Goal: Task Accomplishment & Management: Manage account settings

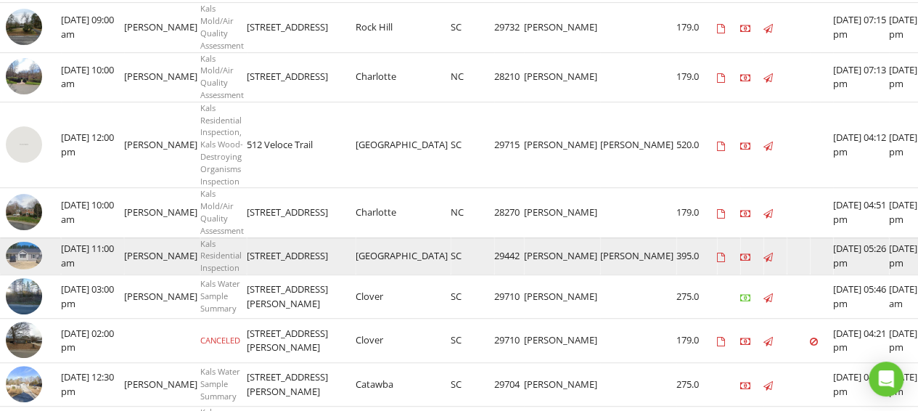
scroll to position [290, 0]
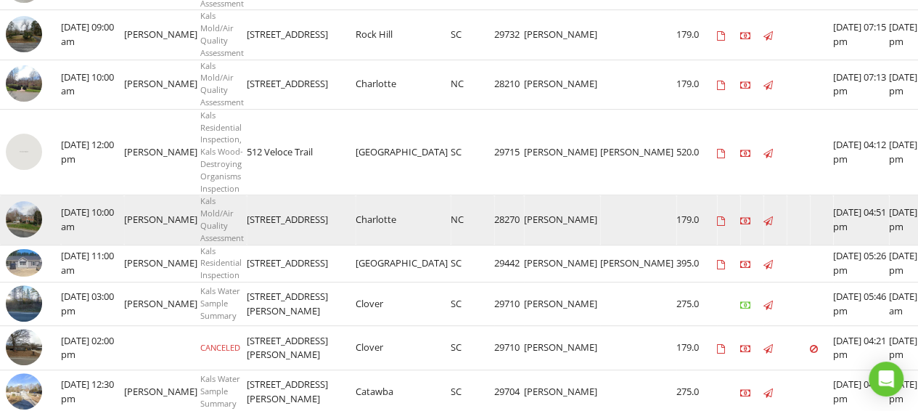
click at [23, 211] on img at bounding box center [24, 219] width 36 height 36
click at [17, 213] on img at bounding box center [24, 219] width 36 height 36
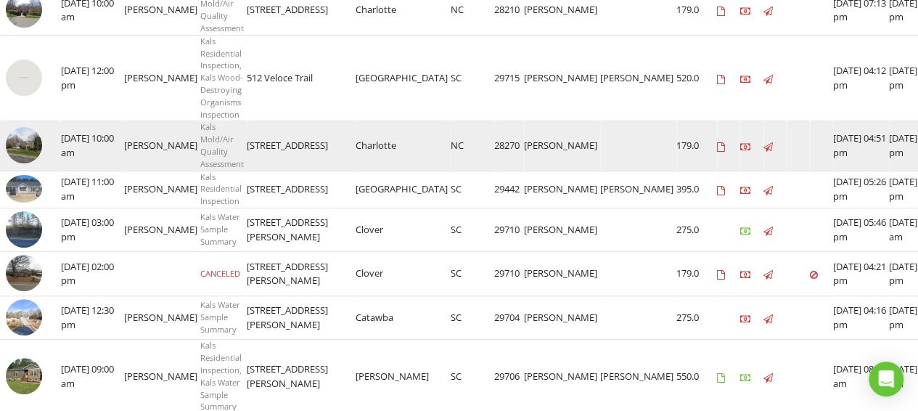
scroll to position [363, 0]
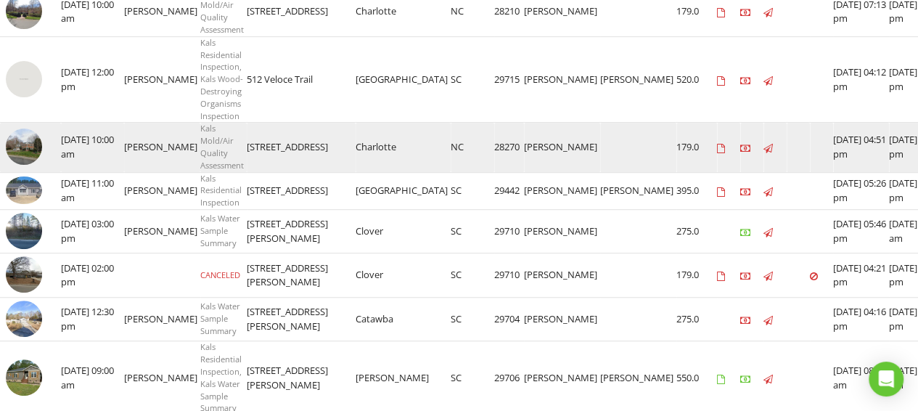
click at [23, 140] on img at bounding box center [24, 146] width 36 height 36
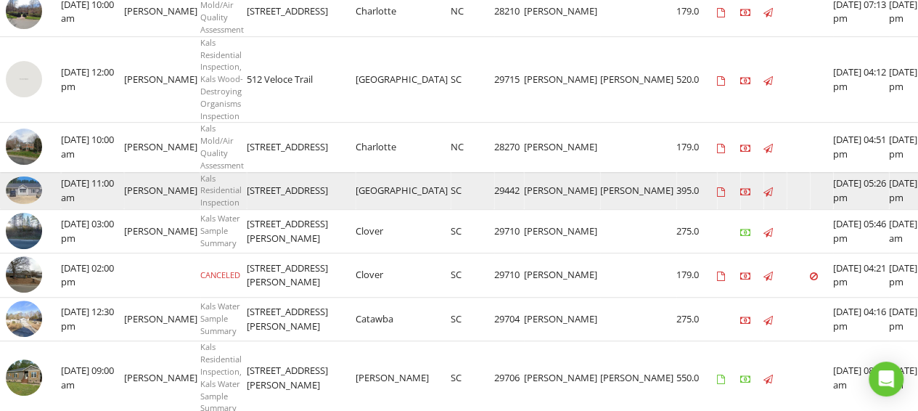
click at [31, 187] on img at bounding box center [24, 190] width 36 height 28
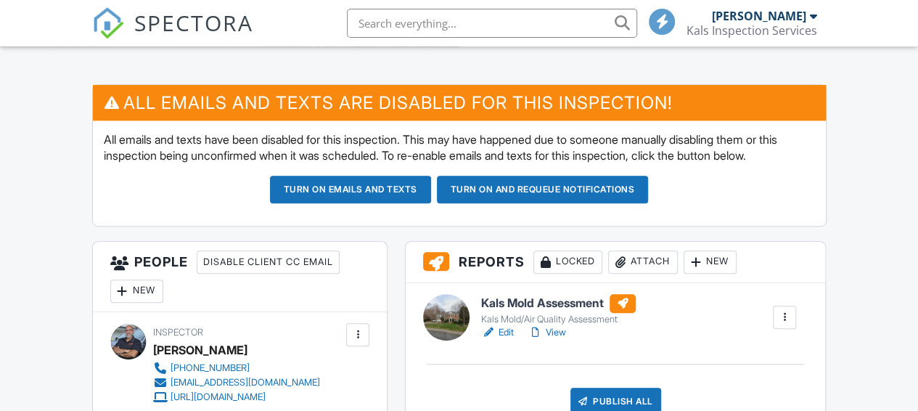
scroll to position [532, 0]
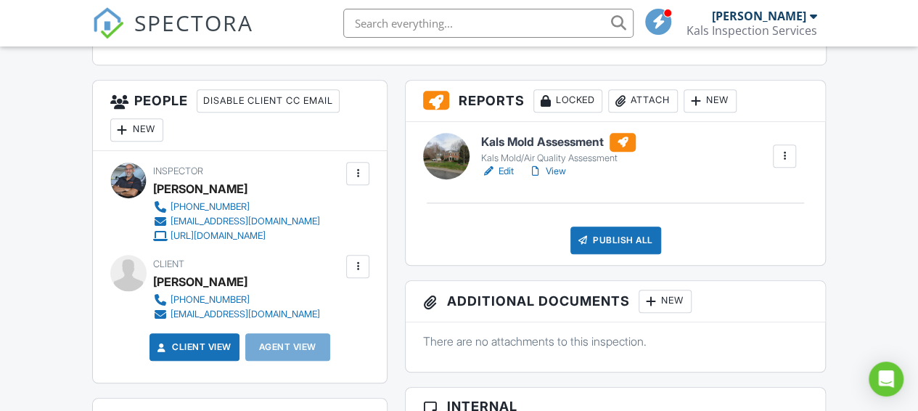
click at [485, 168] on div at bounding box center [488, 171] width 15 height 15
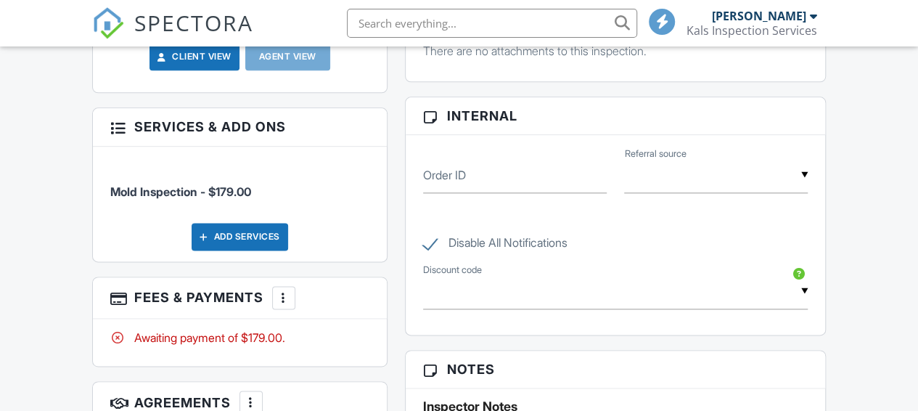
click at [282, 291] on div at bounding box center [284, 297] width 15 height 15
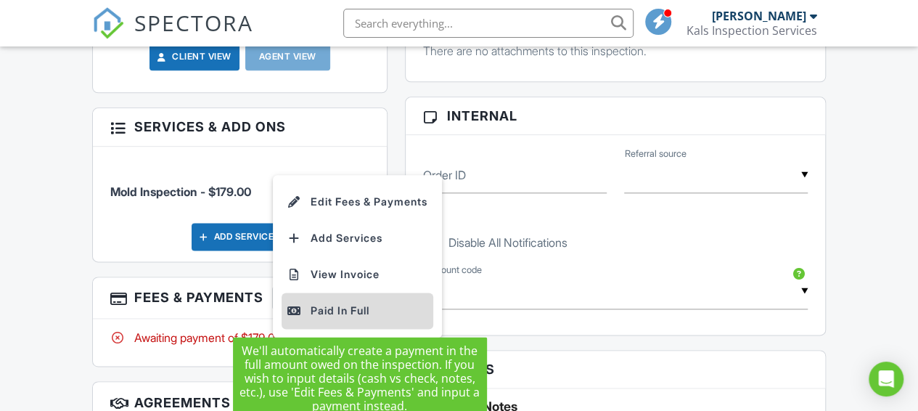
click at [328, 304] on div "Paid In Full" at bounding box center [357, 310] width 140 height 17
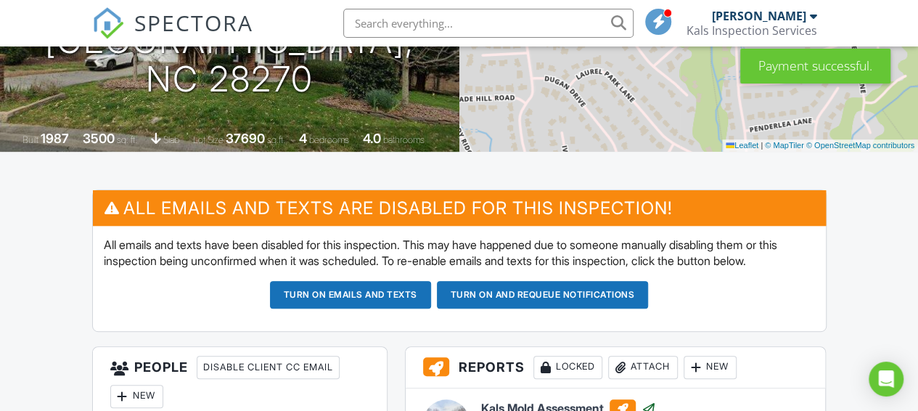
click at [395, 293] on button "Turn on emails and texts" at bounding box center [350, 295] width 161 height 28
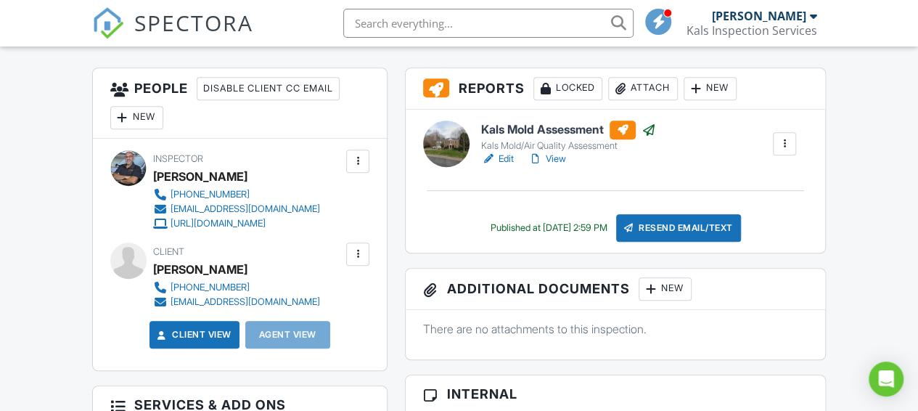
scroll to position [314, 0]
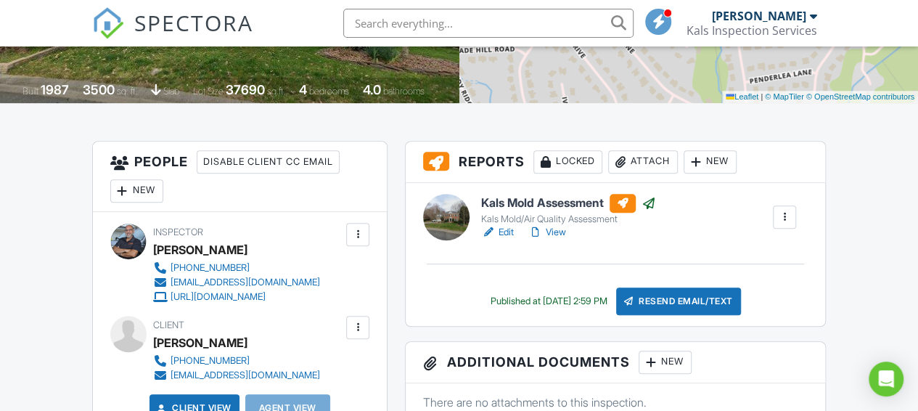
click at [489, 233] on div at bounding box center [488, 232] width 15 height 15
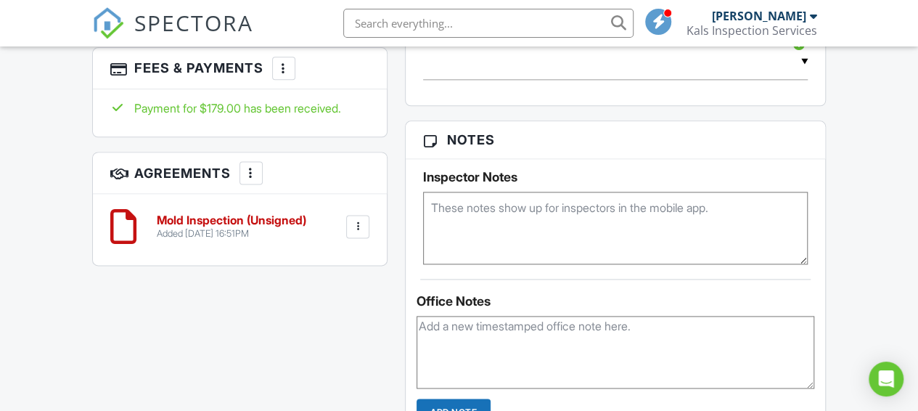
click at [251, 174] on div at bounding box center [251, 173] width 15 height 15
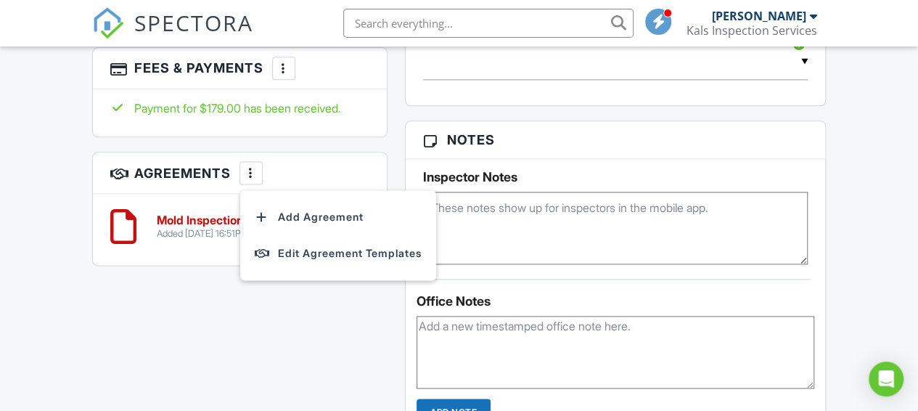
click at [321, 168] on h3 "Agreements More Add Agreement Edit Agreement Templates" at bounding box center [240, 172] width 295 height 41
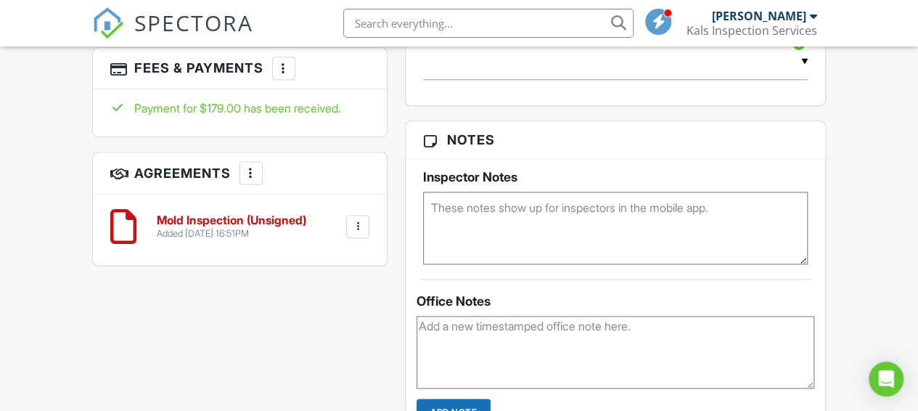
click at [359, 220] on div at bounding box center [358, 226] width 15 height 15
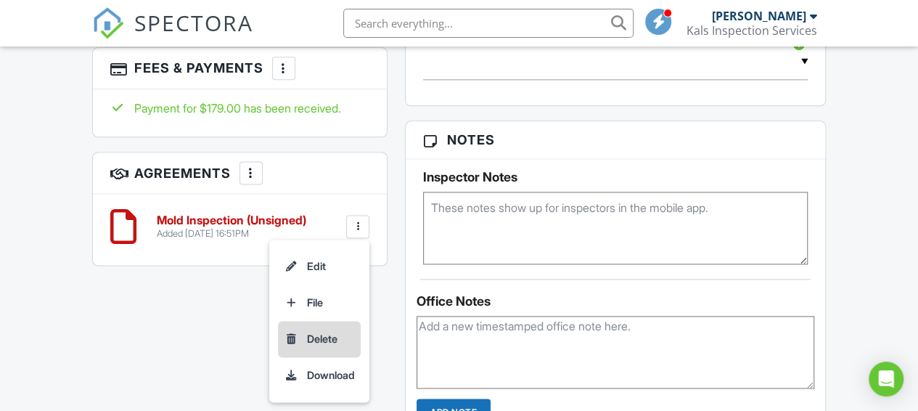
click at [318, 338] on li "Delete" at bounding box center [319, 339] width 83 height 36
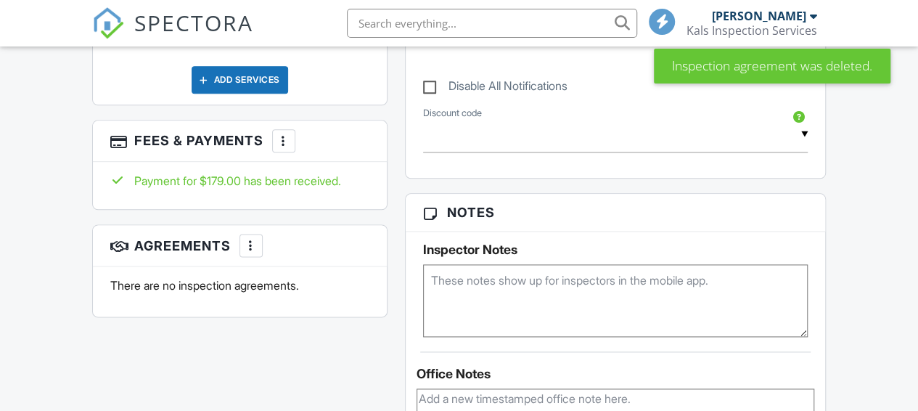
click at [283, 143] on div at bounding box center [284, 141] width 15 height 15
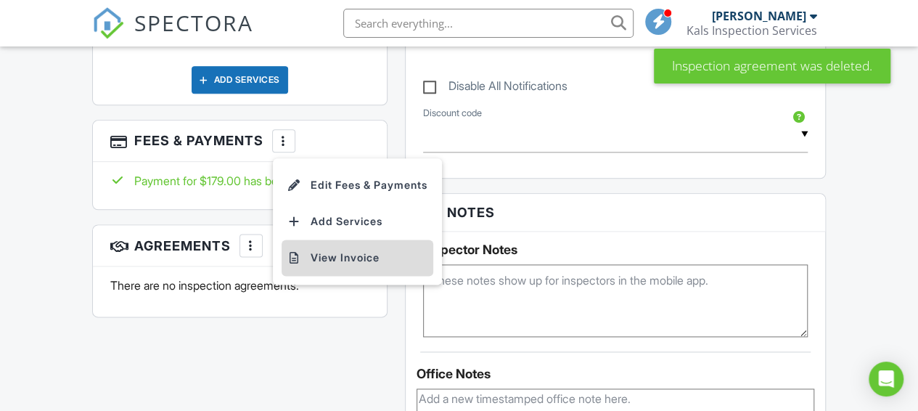
click at [348, 253] on li "View Invoice" at bounding box center [358, 258] width 152 height 36
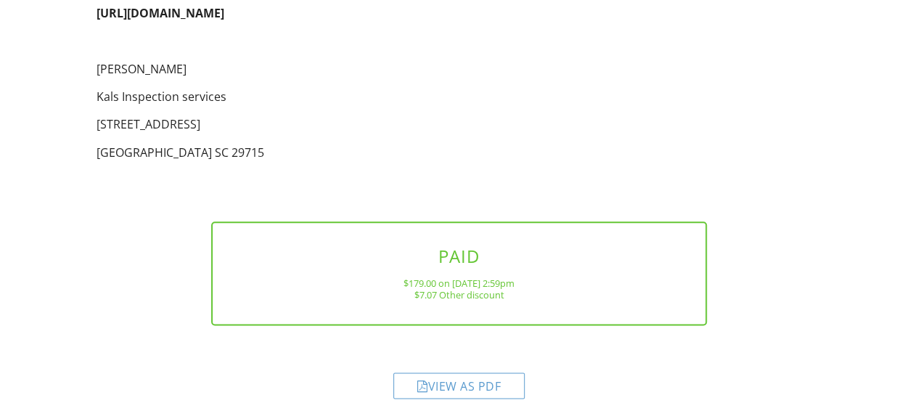
scroll to position [753, 0]
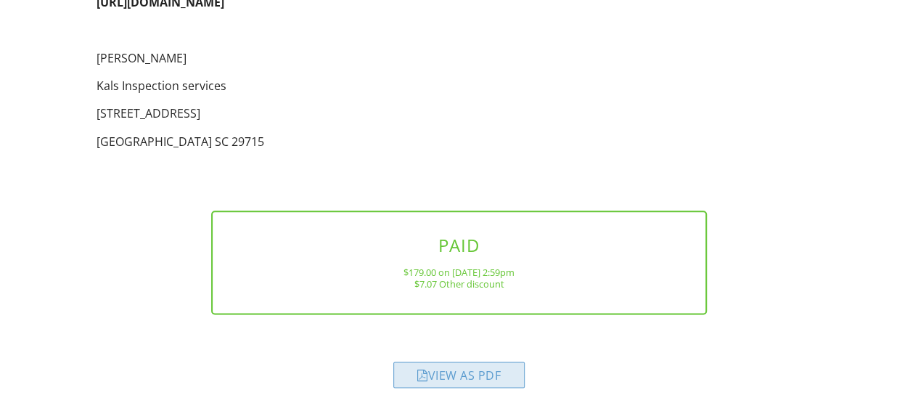
click at [491, 375] on div "View as PDF" at bounding box center [458, 375] width 131 height 26
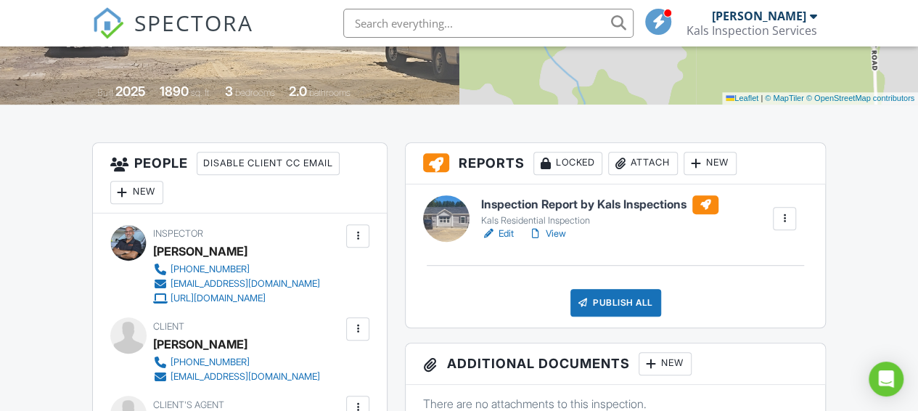
scroll to position [338, 0]
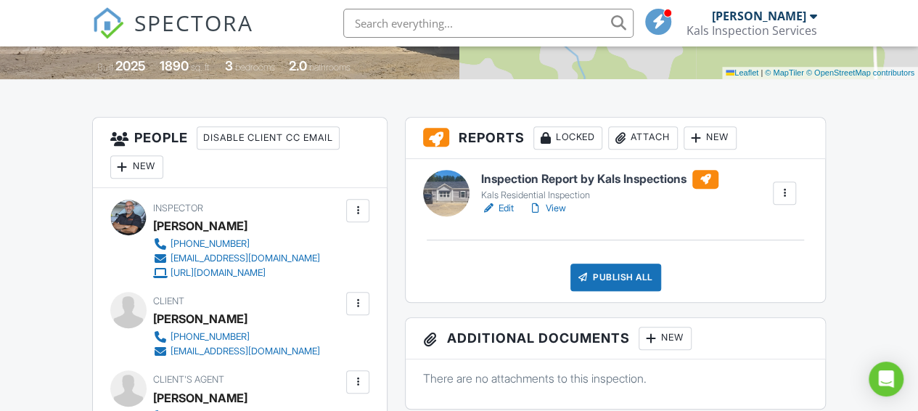
click at [489, 205] on div at bounding box center [488, 208] width 15 height 15
